Goal: Information Seeking & Learning: Learn about a topic

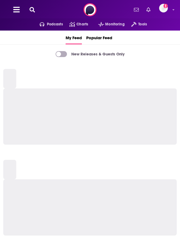
click at [30, 9] on icon at bounding box center [31, 9] width 5 height 5
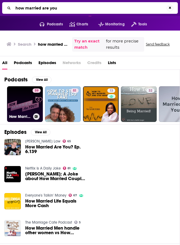
click at [28, 98] on link "59 How Married Are You?" at bounding box center [25, 104] width 36 height 36
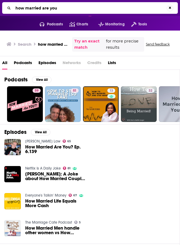
scroll to position [1, 0]
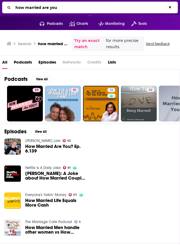
click at [37, 10] on input "how married are you" at bounding box center [89, 7] width 153 height 9
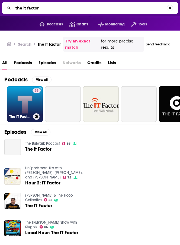
click at [29, 104] on link "33 The IT Factor with Alycia Kaback" at bounding box center [25, 104] width 36 height 36
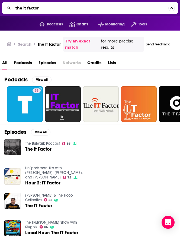
click at [48, 8] on input "the it factor" at bounding box center [90, 8] width 155 height 9
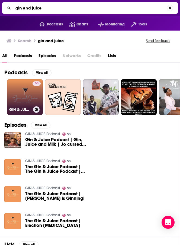
click at [26, 90] on link "53 GIN & JUICE Podcast" at bounding box center [25, 97] width 36 height 36
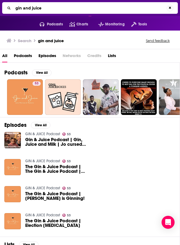
click at [39, 10] on input "gin and juice" at bounding box center [89, 8] width 153 height 9
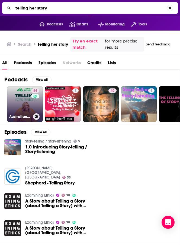
click at [25, 101] on link "44 Australian Farmers: Telling Our Story" at bounding box center [25, 104] width 36 height 36
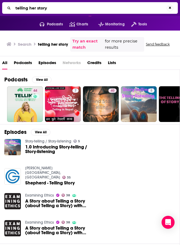
click at [37, 11] on input "telling her story" at bounding box center [89, 8] width 153 height 9
click at [37, 11] on input "telling her story" at bounding box center [90, 8] width 155 height 9
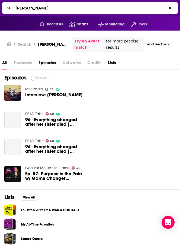
click at [41, 77] on button "View All" at bounding box center [40, 78] width 19 height 6
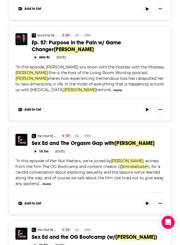
scroll to position [383, 0]
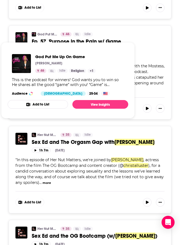
click at [42, 34] on link "God Put Me Up On Game" at bounding box center [46, 34] width 19 height 4
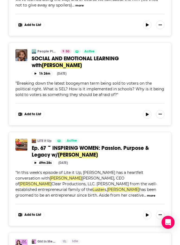
scroll to position [660, 0]
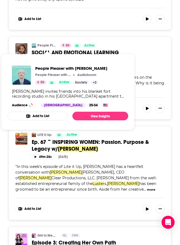
click at [43, 45] on link "People Pleaser with Austin Archer" at bounding box center [46, 45] width 19 height 4
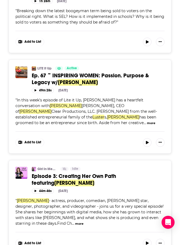
scroll to position [727, 0]
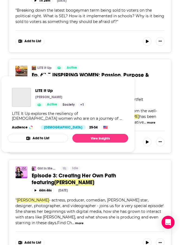
click at [45, 68] on link "LITE It Up" at bounding box center [44, 68] width 14 height 4
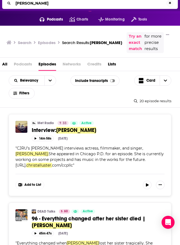
scroll to position [0, 0]
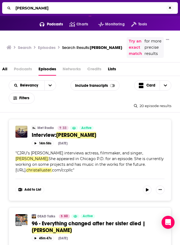
click at [47, 6] on input "christal luster" at bounding box center [89, 8] width 153 height 9
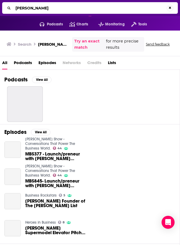
click at [44, 9] on input "mccord lis" at bounding box center [89, 8] width 153 height 9
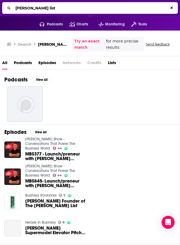
type input "mccord list"
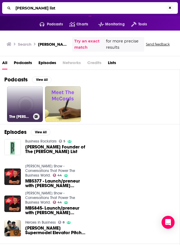
click at [36, 101] on link "The McCord List of Shhht You Need to Know" at bounding box center [25, 104] width 36 height 36
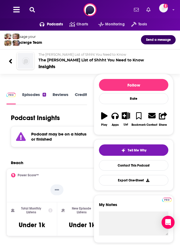
click at [35, 97] on link "Episodes 4" at bounding box center [34, 98] width 24 height 12
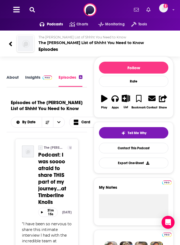
click at [31, 78] on link "Insights" at bounding box center [38, 81] width 27 height 12
